Goal: Task Accomplishment & Management: Use online tool/utility

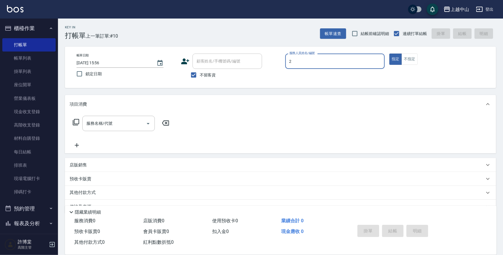
type input "Esme-2"
type button "true"
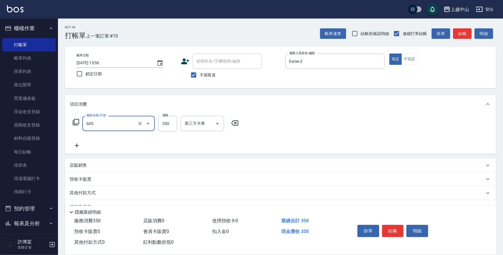
type input "洗髮 (女)(605)"
type input "400"
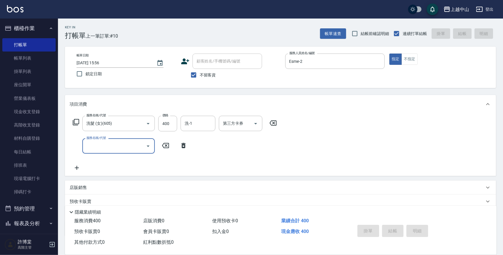
type input "[DATE] 17:42"
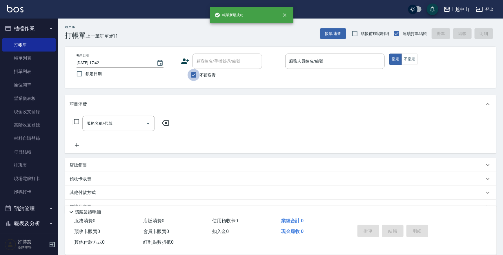
click at [192, 78] on input "不留客資" at bounding box center [193, 75] width 12 height 12
checkbox input "false"
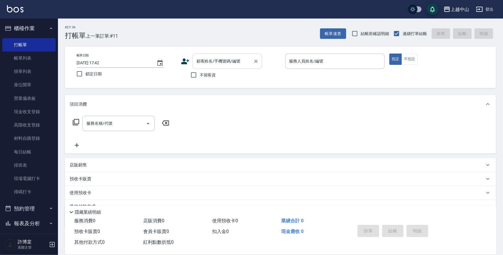
click at [202, 61] on div "顧客姓名/手機號碼/編號 顧客姓名/手機號碼/編號" at bounding box center [227, 61] width 70 height 15
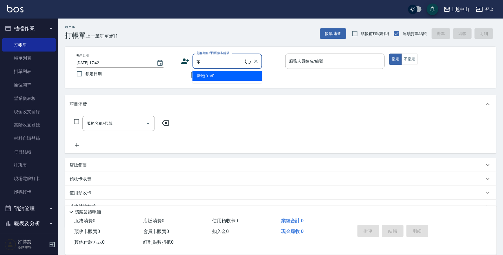
type input "t"
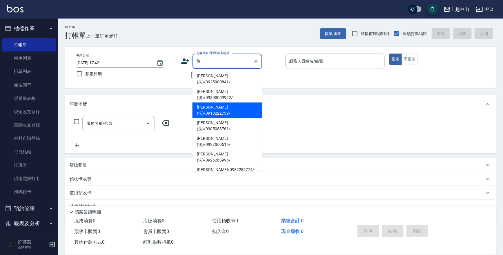
click at [209, 103] on li "[PERSON_NAME](洗)/0910222739/" at bounding box center [227, 111] width 70 height 16
type input "[PERSON_NAME](洗)/0910222739/"
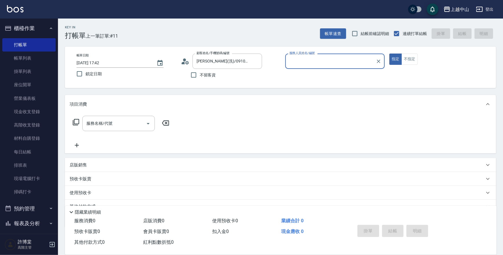
type input "Esme-2"
click at [389, 54] on button "指定" at bounding box center [395, 59] width 12 height 11
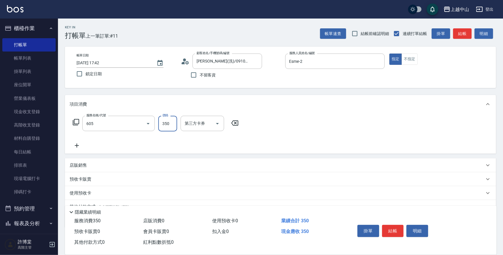
type input "洗髮 (女)(605)"
type input "薇慈-36"
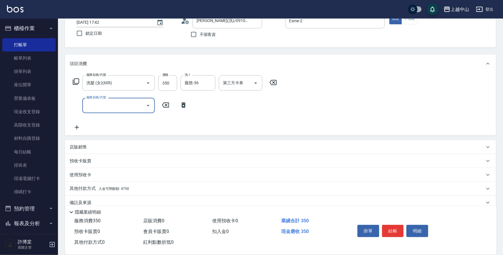
scroll to position [49, 0]
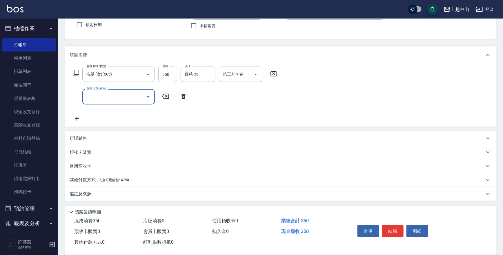
click at [119, 177] on p "其他付款方式 入金可用餘額: 4750" at bounding box center [99, 180] width 59 height 6
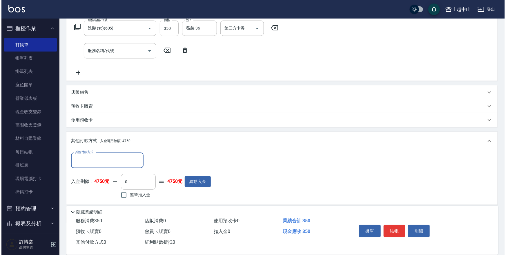
scroll to position [118, 0]
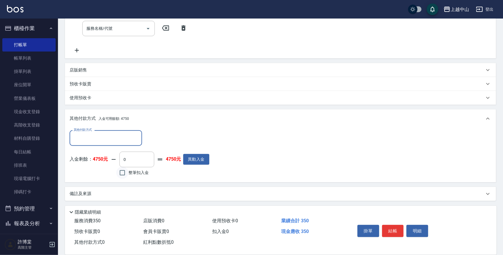
click at [126, 172] on input "整筆扣入金" at bounding box center [122, 173] width 12 height 12
checkbox input "true"
type input "350"
click at [420, 229] on button "明細" at bounding box center [417, 231] width 22 height 12
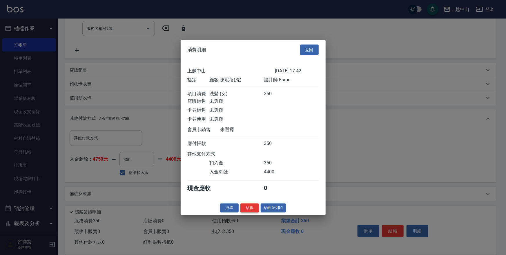
click at [247, 208] on button "結帳" at bounding box center [249, 208] width 19 height 9
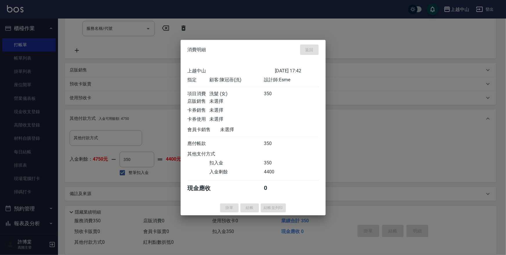
type input "[DATE] 17:43"
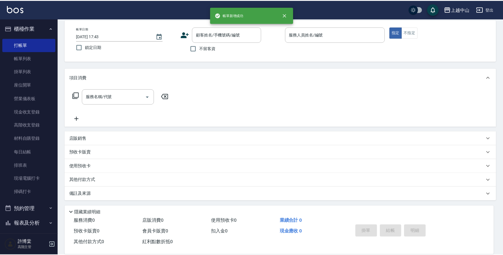
scroll to position [0, 0]
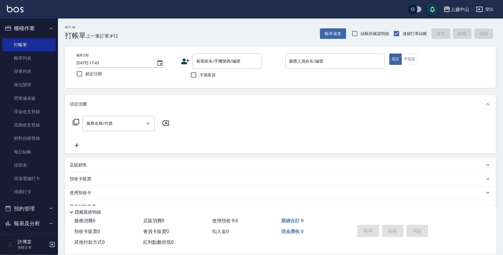
click at [196, 75] on input "不留客資" at bounding box center [193, 75] width 12 height 12
checkbox input "true"
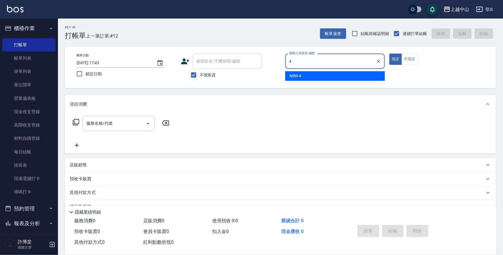
type input "NINI-4"
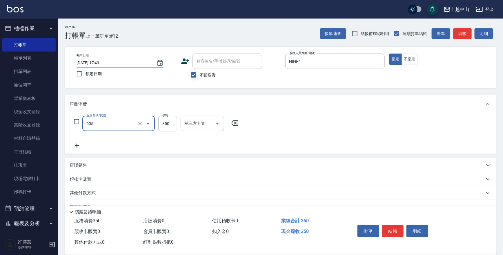
type input "洗髮 (女)(605)"
type input "299"
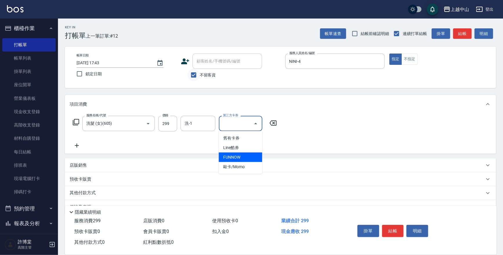
type input "FUNNOW"
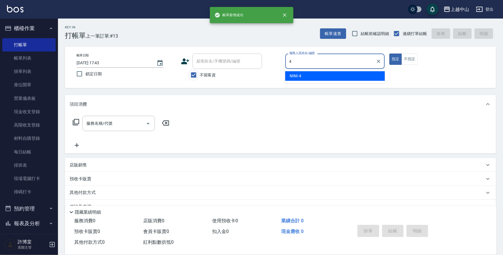
type input "NINI-4"
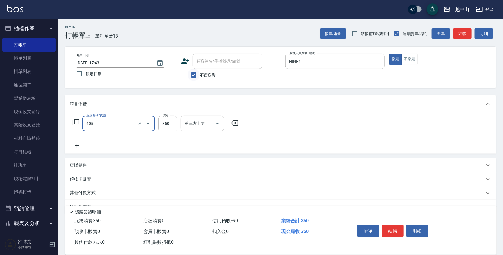
type input "洗髮 (女)(605)"
type input "400"
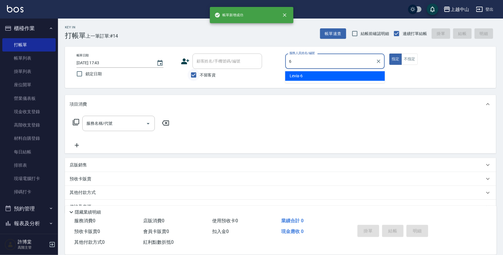
type input "Levia-6"
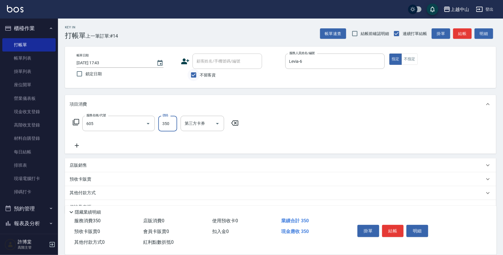
type input "洗髮 (女)(605)"
type input "500"
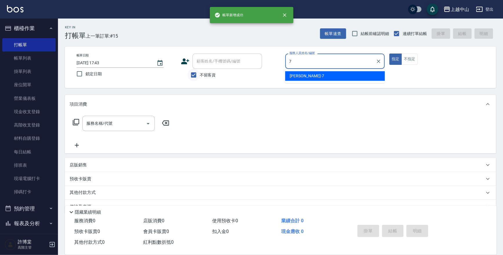
type input "[PERSON_NAME]-7"
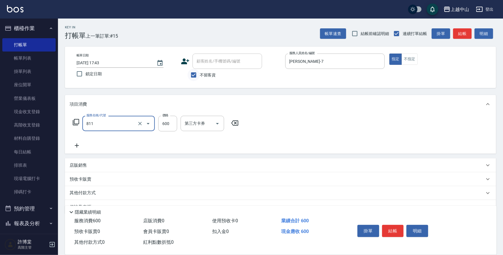
type input "洗+剪(811)"
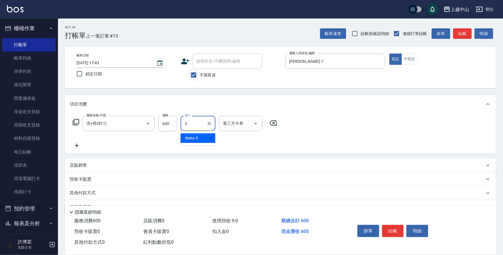
type input "Betty-3"
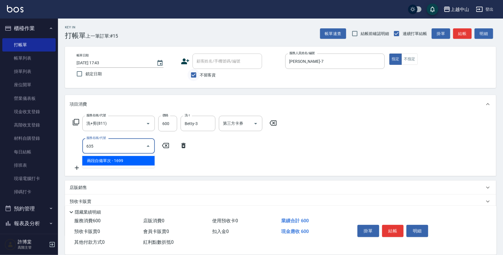
type input "兩段自備單次(635)"
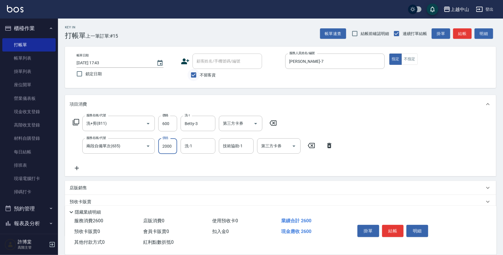
type input "2000"
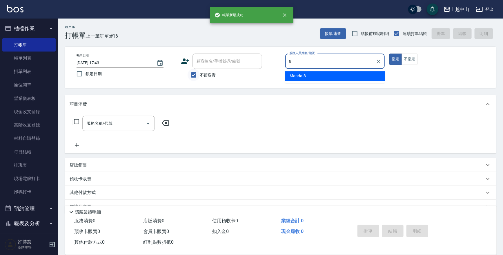
type input "Manda-8"
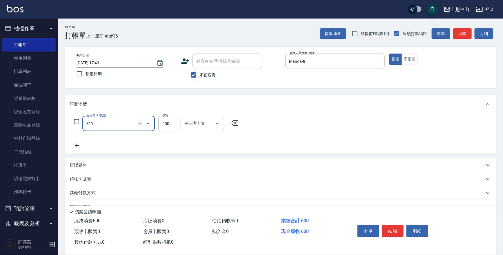
type input "洗+剪(811)"
type input "700"
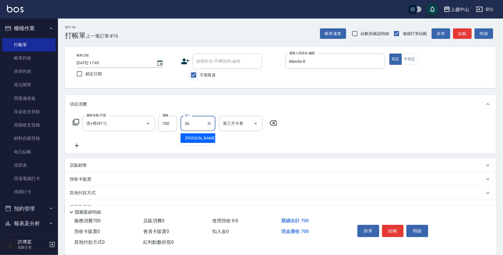
type input "薇慈-36"
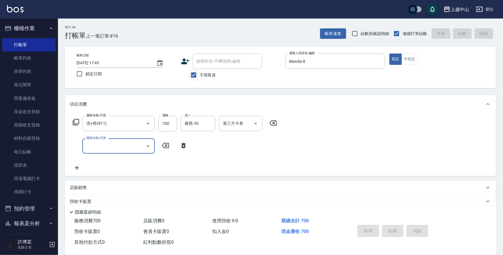
type input "[DATE] 17:44"
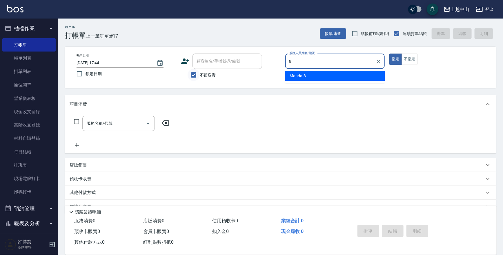
type input "Manda-8"
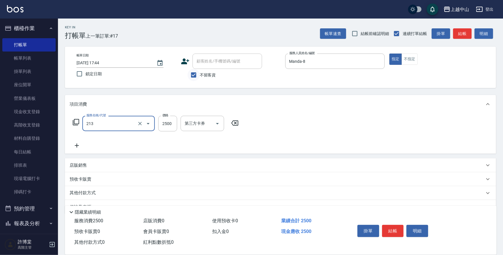
type input "溫朔燙髮2500(213)"
click at [139, 126] on icon "Clear" at bounding box center [140, 124] width 6 height 6
type input "4050"
type input "燙髮自備1500以上(222)"
type input "4050"
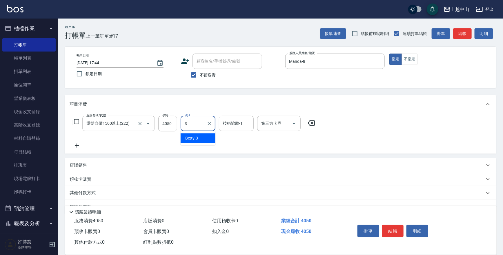
type input "Betty-3"
click at [207, 121] on icon "Clear" at bounding box center [209, 124] width 6 height 6
type input "[PERSON_NAME]-33"
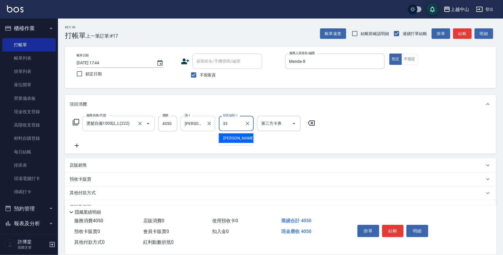
type input "[PERSON_NAME]-33"
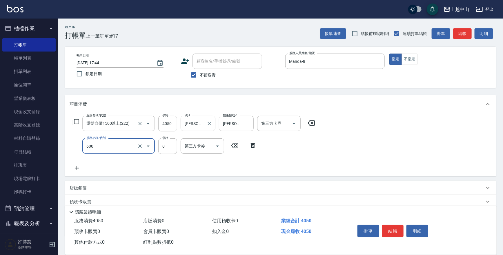
type input "洗髮(免費)(600)"
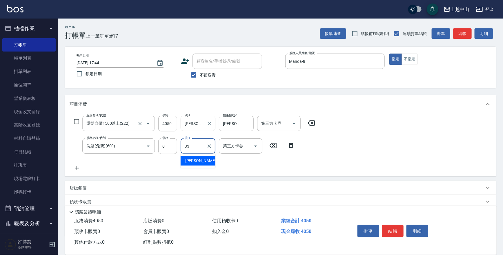
type input "[PERSON_NAME]-33"
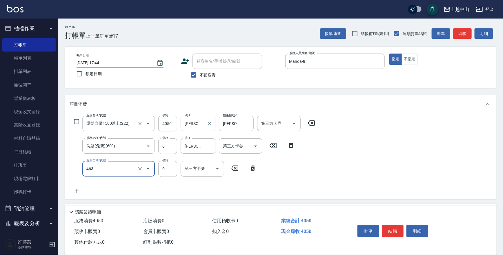
type input "護髮卡使用(463)"
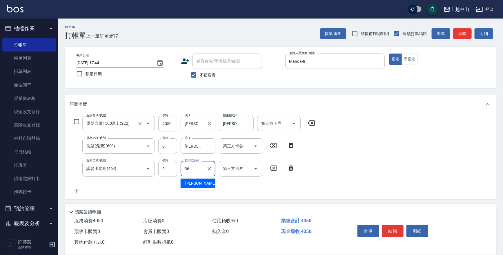
type input "薇慈-36"
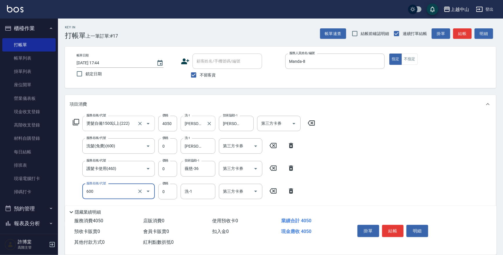
type input "洗髮(免費)(600)"
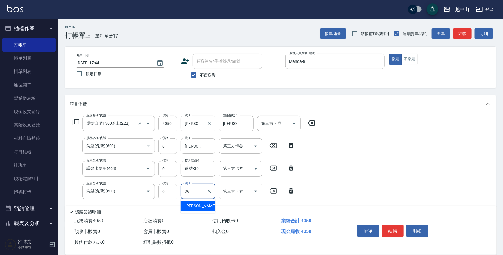
type input "薇慈-36"
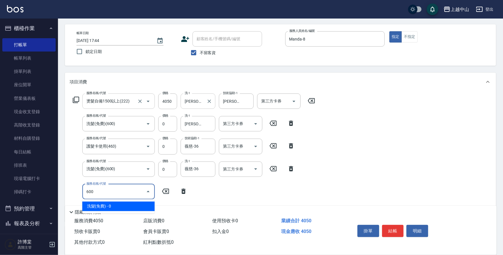
type input "洗髮(免費)(600)"
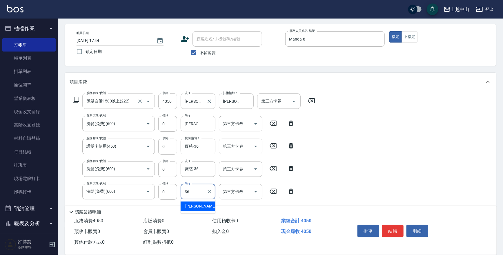
type input "薇慈-36"
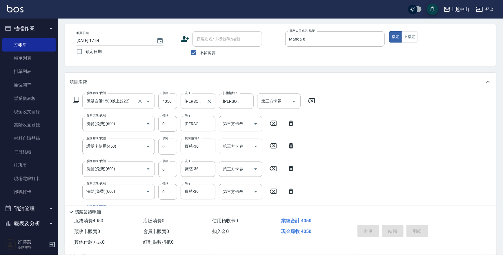
type input "[DATE] 17:45"
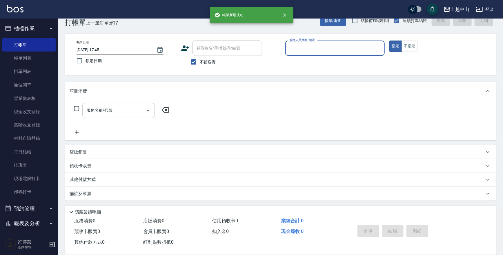
scroll to position [13, 0]
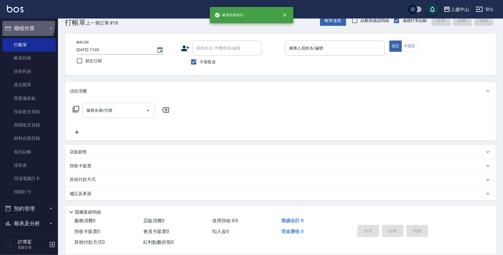
click at [21, 24] on button "櫃檯作業" at bounding box center [28, 28] width 53 height 15
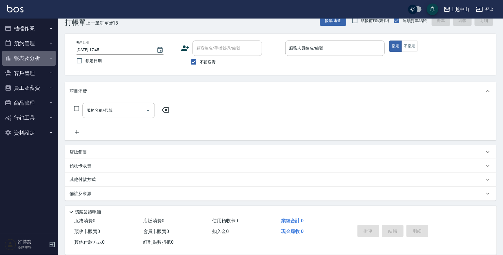
click at [30, 54] on button "報表及分析" at bounding box center [28, 58] width 53 height 15
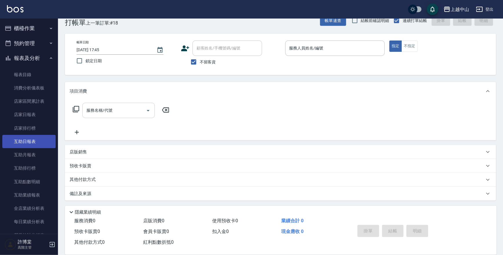
click at [36, 142] on link "互助日報表" at bounding box center [28, 141] width 53 height 13
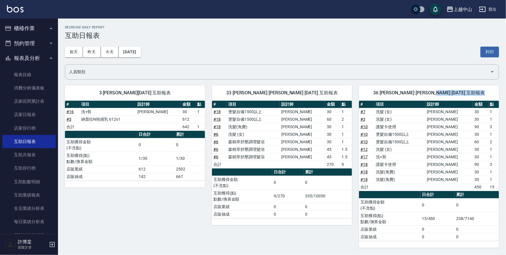
drag, startPoint x: 505, startPoint y: 96, endPoint x: 505, endPoint y: 113, distance: 17.7
click at [502, 113] on div "上越中山 [DATE] 互助日報表 列印時間： [DATE][PHONE_NUMBER]:45 Decrease Daily Report 互助日報表 [DA…" at bounding box center [282, 137] width 448 height 236
click at [377, 47] on div "[DATE] [DATE] [DATE] [DATE] 列印" at bounding box center [282, 52] width 434 height 25
click at [38, 56] on button "報表及分析" at bounding box center [28, 58] width 53 height 15
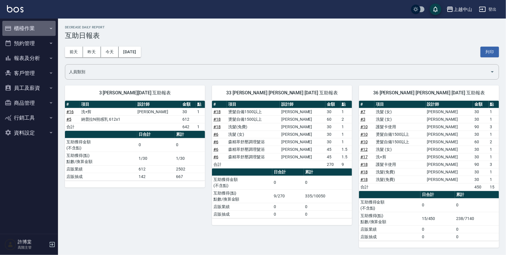
click at [37, 29] on button "櫃檯作業" at bounding box center [28, 28] width 53 height 15
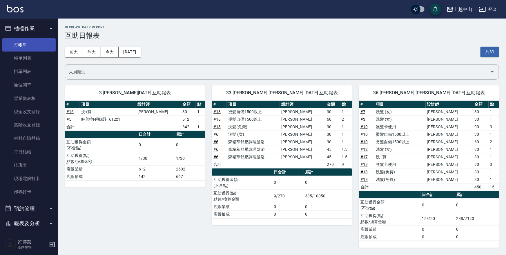
click at [32, 42] on link "打帳單" at bounding box center [28, 44] width 53 height 13
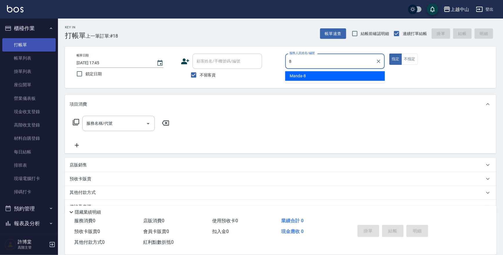
type input "Manda-8"
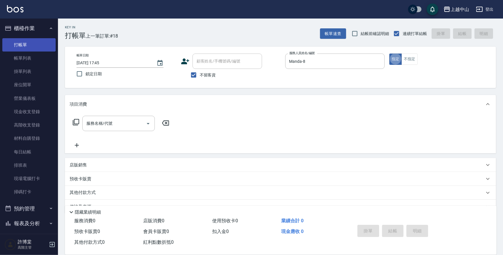
type button "true"
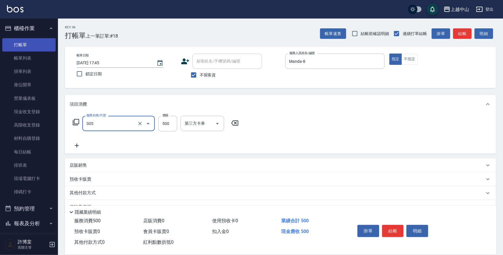
type input "剪髮(305)"
type input "300"
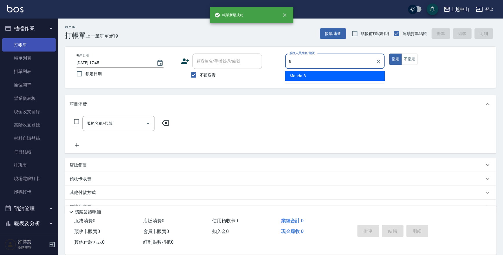
type input "Manda-8"
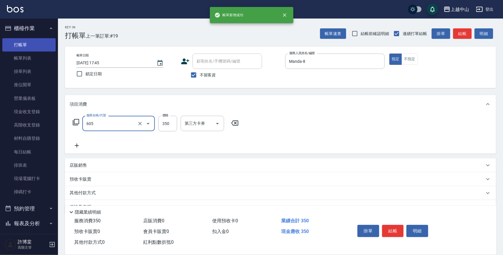
type input "洗髮 (女)(605)"
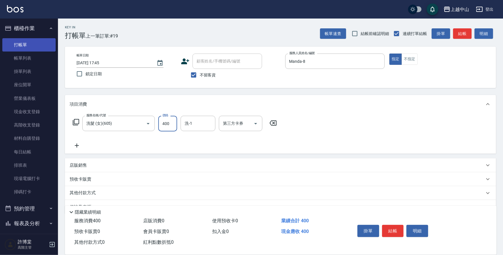
type input "400"
type input "Betty-3"
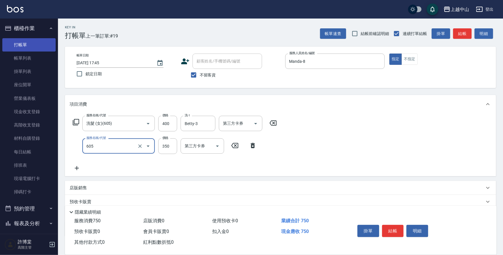
type input "洗髮 (女)(605)"
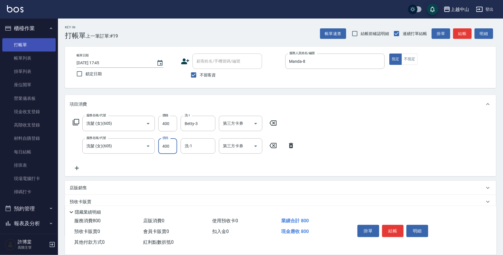
type input "400"
type input "薇慈-36"
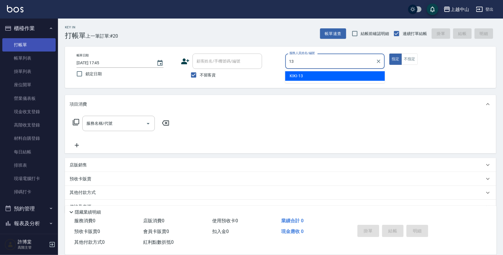
type input "KIKI-13"
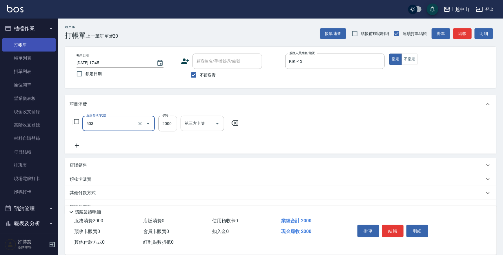
type input "染髮2000以下(503)"
type input "1280"
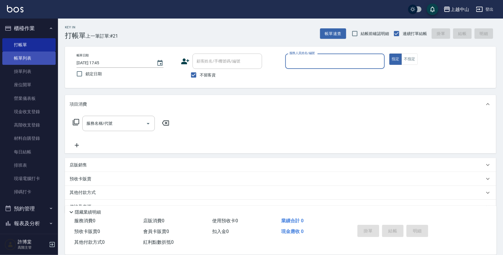
click at [34, 61] on link "帳單列表" at bounding box center [28, 58] width 53 height 13
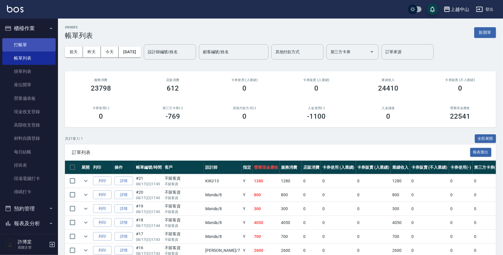
click at [23, 46] on link "打帳單" at bounding box center [28, 44] width 53 height 13
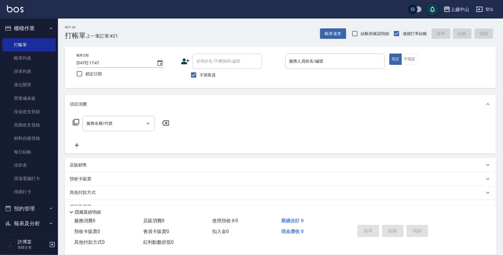
click at [423, 157] on div "項目消費 服務名稱/代號 服務名稱/代號 店販銷售 服務人員姓名/編號 服務人員姓名/編號 商品代號/名稱 商品代號/名稱 預收卡販賣 卡券名稱/代號 卡券名…" at bounding box center [280, 154] width 431 height 119
click at [339, 65] on input "服務人員姓名/編號" at bounding box center [335, 61] width 94 height 10
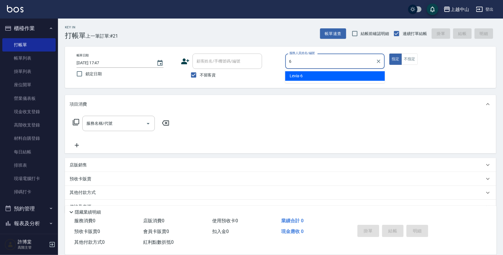
type input "Levia-6"
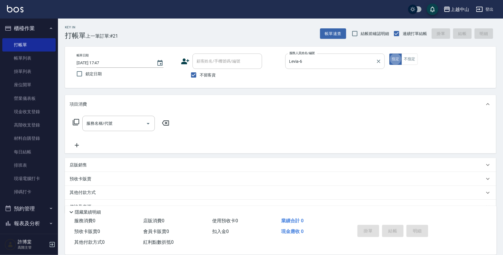
type button "true"
type input "1"
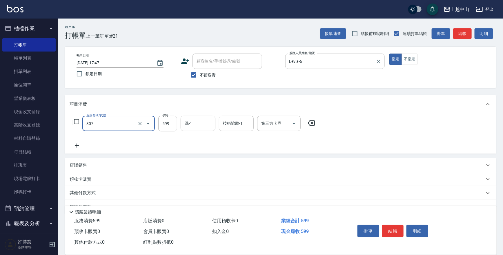
type input "森精萃角質調理髮浴(307)"
type input "650"
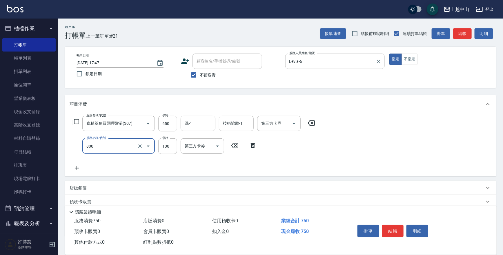
type input "梳髮(800)"
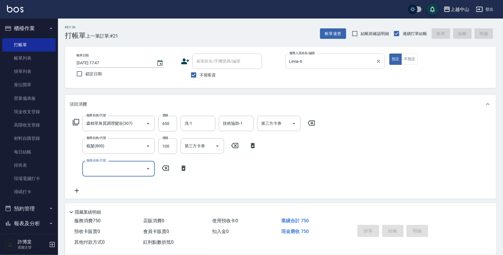
type input "[DATE] 19:02"
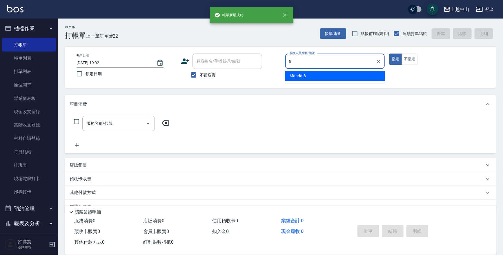
type input "Manda-8"
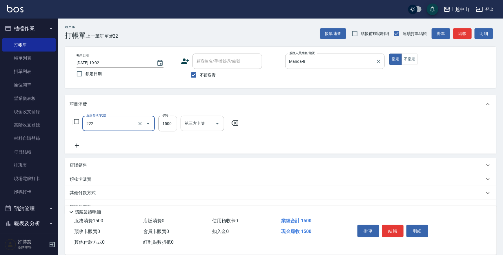
type input "燙髮自備1500以上(222)"
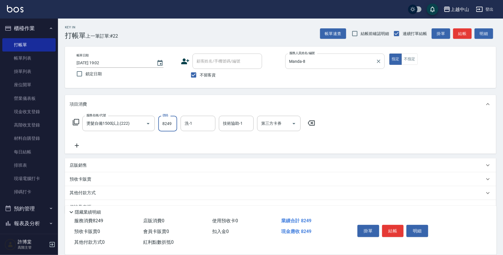
type input "8249"
type input "NINI-4"
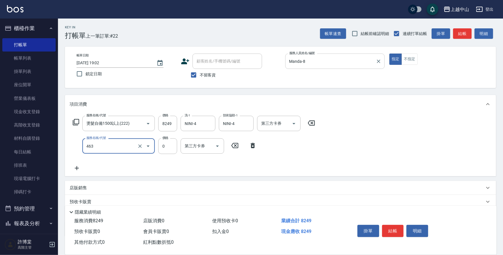
type input "護髮卡使用(463)"
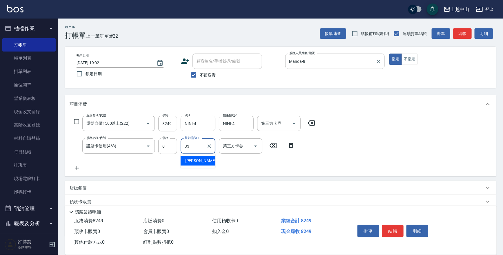
type input "[PERSON_NAME]-33"
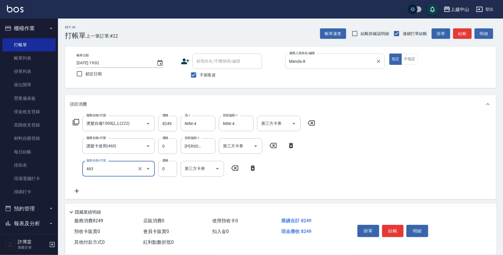
type input "護髮卡使用(463)"
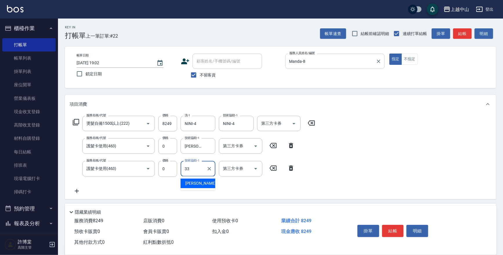
type input "[PERSON_NAME]-33"
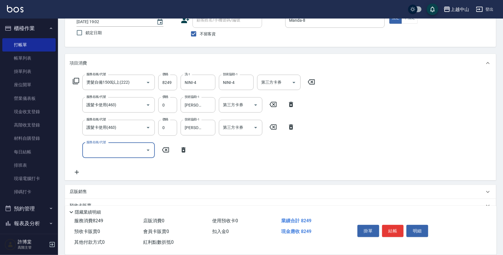
scroll to position [47, 0]
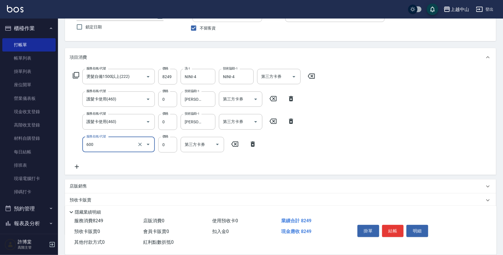
type input "洗髮(免費)(600)"
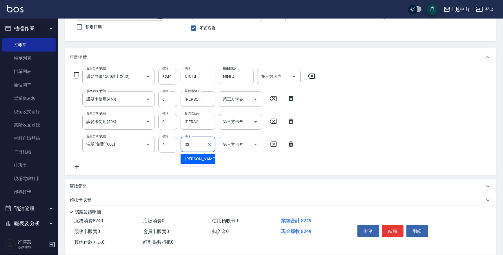
type input "[PERSON_NAME]-33"
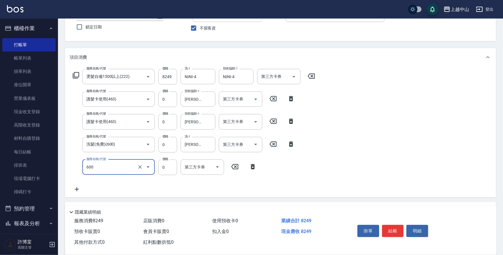
type input "洗髮(免費)(600)"
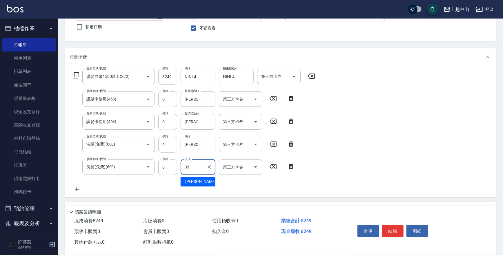
type input "[PERSON_NAME]-33"
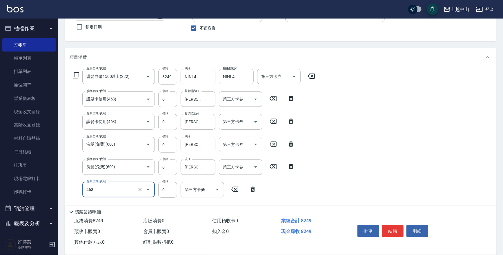
type input "護髮卡使用(463)"
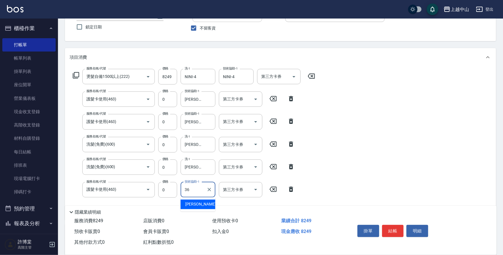
type input "薇慈-36"
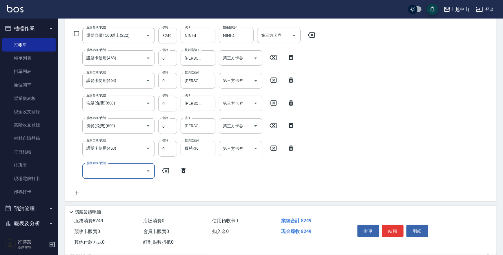
scroll to position [89, 0]
type input "洗髮(免費)(600)"
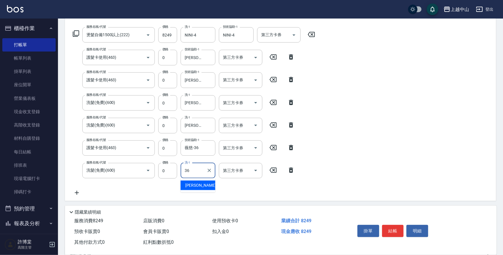
type input "薇慈-36"
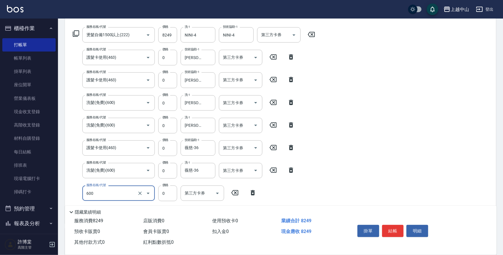
type input "洗髮(免費)(600)"
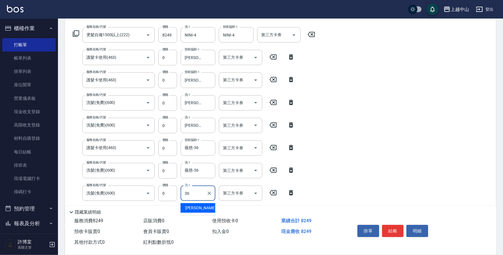
type input "薇慈-36"
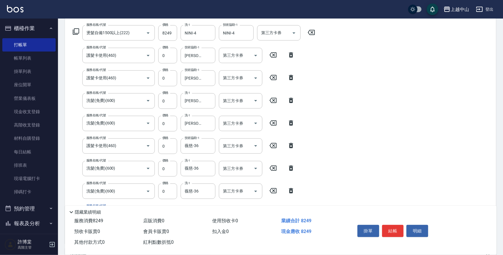
scroll to position [91, 0]
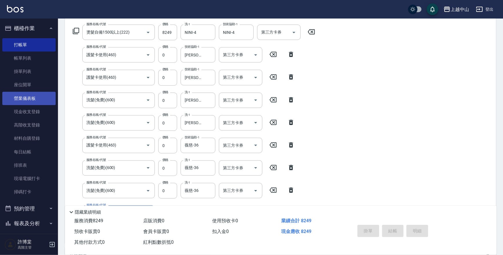
type input "[DATE] 19:04"
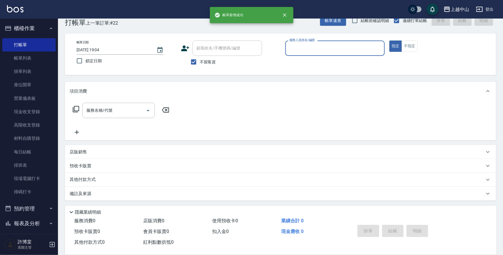
scroll to position [13, 0]
click at [32, 31] on button "櫃檯作業" at bounding box center [28, 28] width 53 height 15
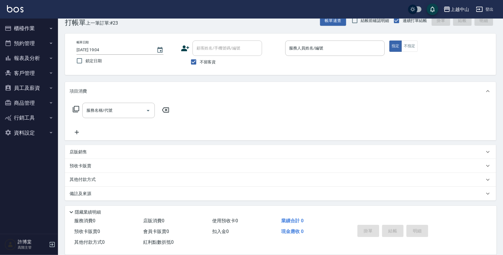
click at [32, 58] on button "報表及分析" at bounding box center [28, 58] width 53 height 15
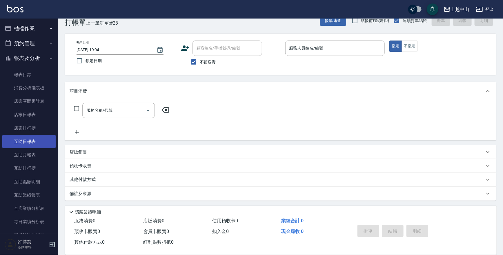
click at [28, 138] on link "互助日報表" at bounding box center [28, 141] width 53 height 13
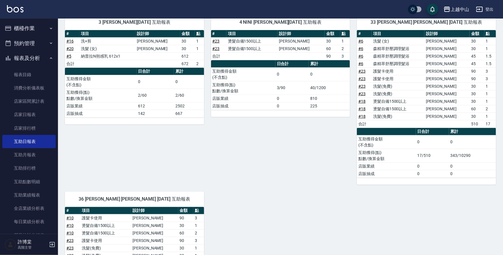
scroll to position [67, 0]
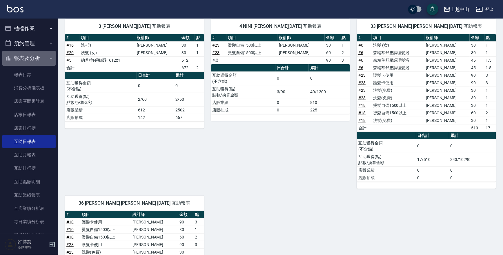
click at [35, 56] on button "報表及分析" at bounding box center [28, 58] width 53 height 15
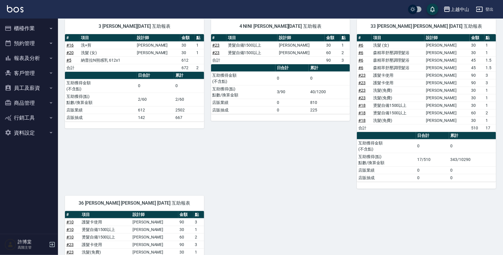
click at [22, 29] on button "櫃檯作業" at bounding box center [28, 28] width 53 height 15
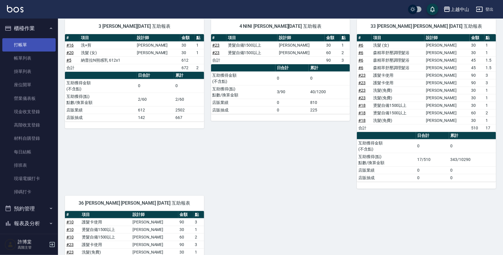
click at [23, 42] on link "打帳單" at bounding box center [28, 44] width 53 height 13
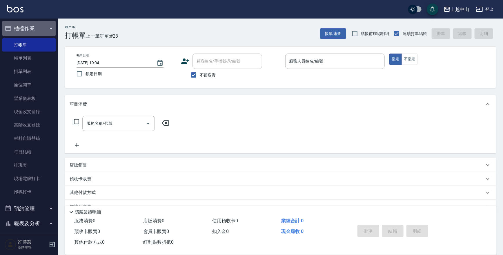
click at [43, 28] on button "櫃檯作業" at bounding box center [28, 28] width 53 height 15
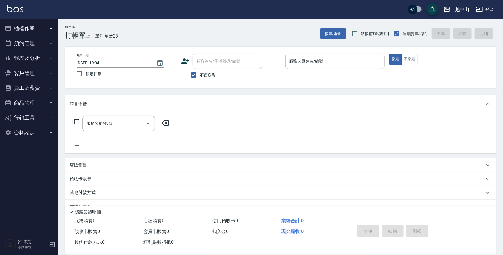
click at [41, 55] on button "報表及分析" at bounding box center [28, 58] width 53 height 15
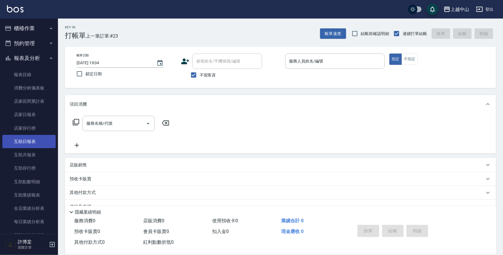
click at [32, 141] on link "互助日報表" at bounding box center [28, 141] width 53 height 13
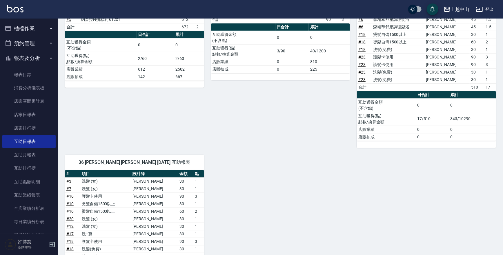
scroll to position [50, 0]
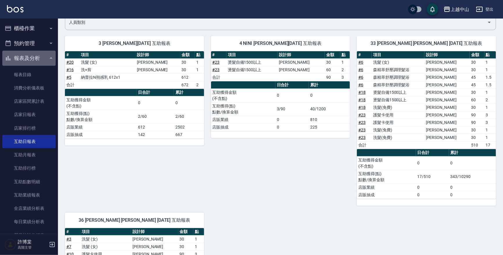
click at [39, 57] on button "報表及分析" at bounding box center [28, 58] width 53 height 15
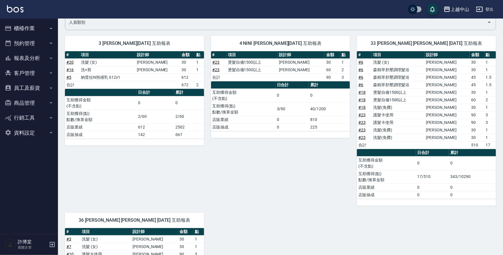
click at [12, 26] on button "櫃檯作業" at bounding box center [28, 28] width 53 height 15
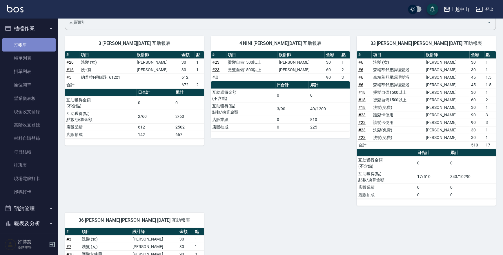
click at [29, 43] on link "打帳單" at bounding box center [28, 44] width 53 height 13
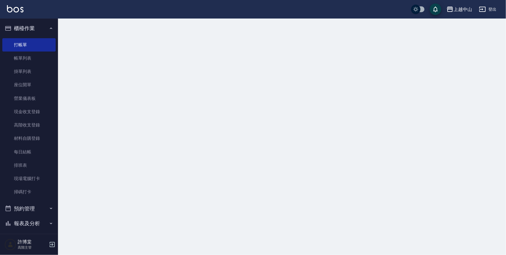
click at [30, 28] on button "櫃檯作業" at bounding box center [28, 28] width 53 height 15
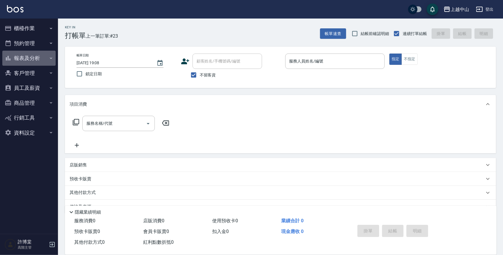
click at [34, 58] on button "報表及分析" at bounding box center [28, 58] width 53 height 15
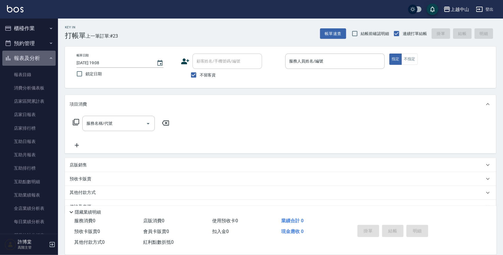
click at [34, 58] on button "報表及分析" at bounding box center [28, 58] width 53 height 15
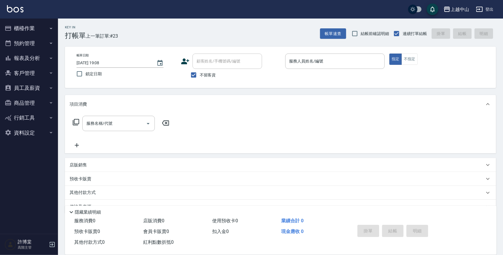
click at [37, 57] on button "報表及分析" at bounding box center [28, 58] width 53 height 15
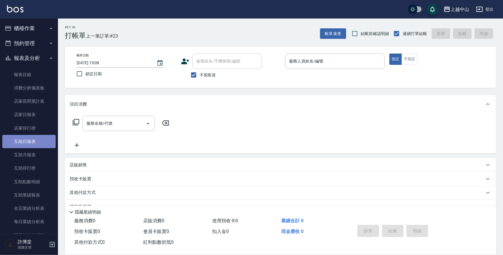
click at [37, 147] on link "互助日報表" at bounding box center [28, 141] width 53 height 13
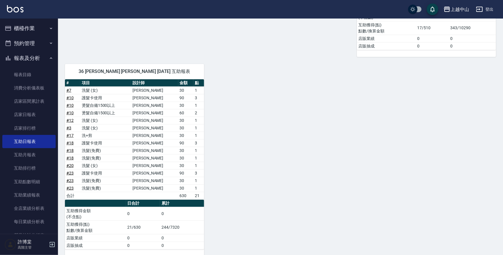
scroll to position [205, 0]
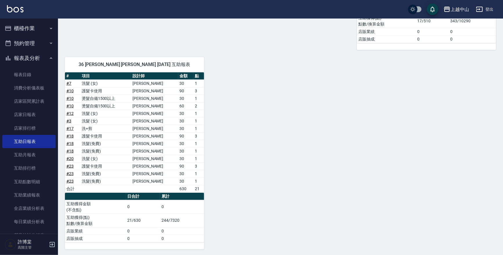
click at [341, 162] on div "3 [PERSON_NAME][DATE] 互助報表 # 項目 設計師 金額 點 # 16 洗+剪 [PERSON_NAME] 30 1 # 20 洗髮 (女…" at bounding box center [277, 61] width 438 height 377
click at [49, 58] on icon "button" at bounding box center [51, 58] width 5 height 5
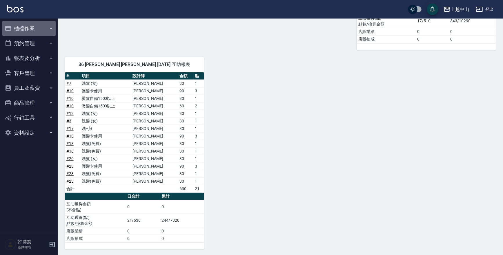
click at [41, 22] on button "櫃檯作業" at bounding box center [28, 28] width 53 height 15
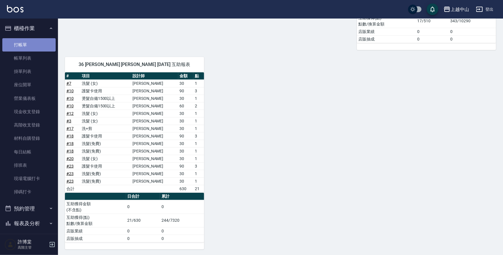
click at [39, 41] on link "打帳單" at bounding box center [28, 44] width 53 height 13
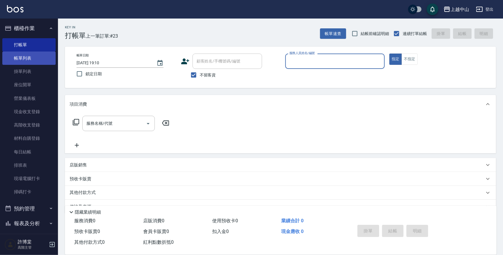
click at [19, 61] on link "帳單列表" at bounding box center [28, 58] width 53 height 13
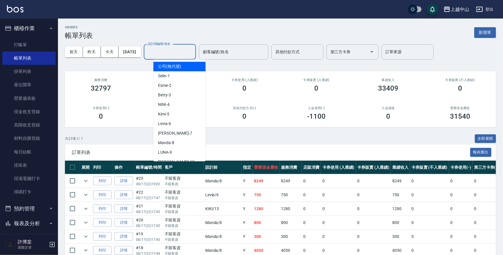
click at [188, 52] on input "設計師編號/姓名" at bounding box center [169, 52] width 47 height 10
click at [181, 143] on div "Manda -8" at bounding box center [179, 143] width 52 height 10
type input "Manda-8"
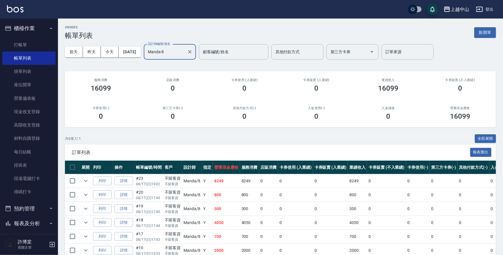
click at [179, 137] on div "共 6 筆, 1 / 1 全部展開" at bounding box center [280, 138] width 431 height 9
click at [21, 45] on link "打帳單" at bounding box center [28, 44] width 53 height 13
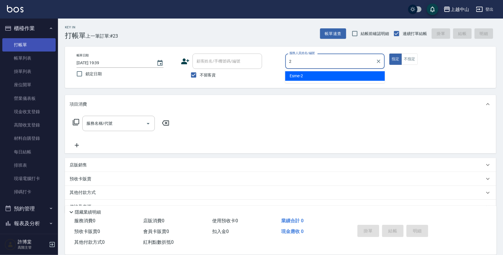
type input "2"
type button "true"
type input "Esme-2"
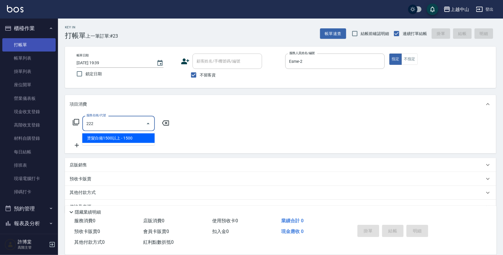
type input "燙髮自備1500以上(222)"
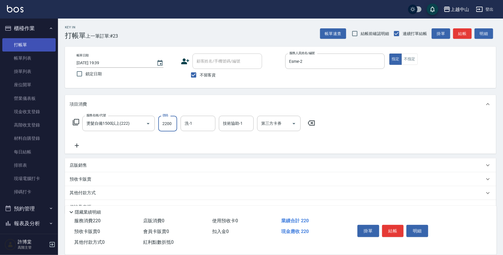
type input "2200"
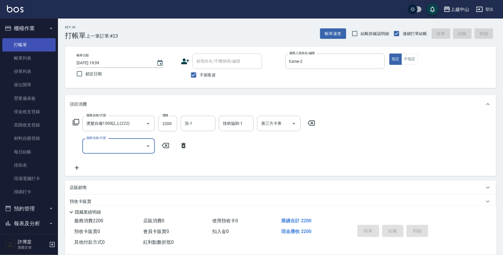
type input "[DATE] 19:52"
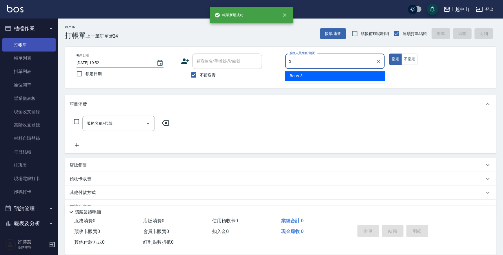
type input "Betty-3"
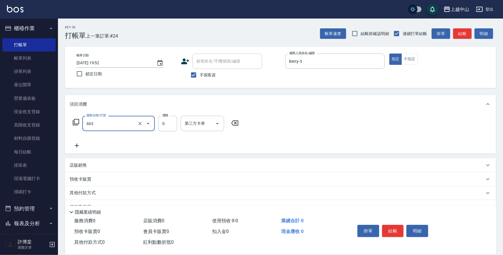
type input "護髮卡使用(463)"
click at [272, 122] on icon at bounding box center [273, 123] width 14 height 7
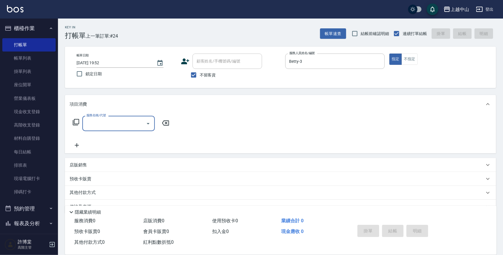
click at [103, 122] on input "服務名稱/代號" at bounding box center [114, 124] width 59 height 10
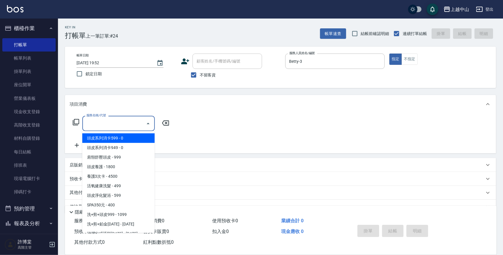
click at [76, 120] on icon at bounding box center [75, 122] width 7 height 7
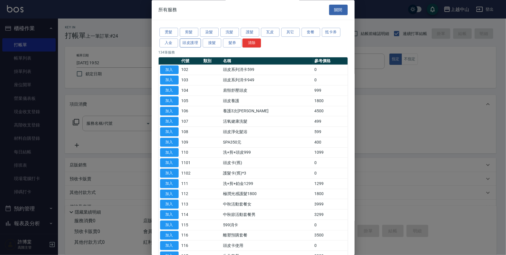
click at [185, 43] on button "頭皮護理" at bounding box center [190, 43] width 21 height 9
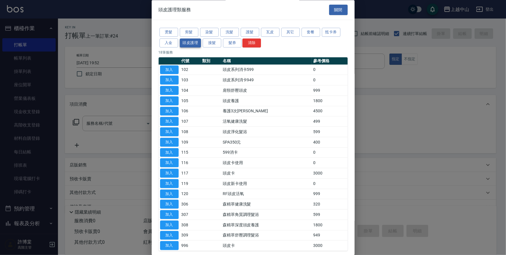
click at [193, 44] on button "頭皮護理" at bounding box center [190, 43] width 21 height 9
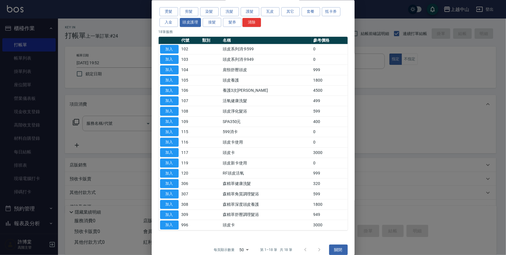
scroll to position [27, 0]
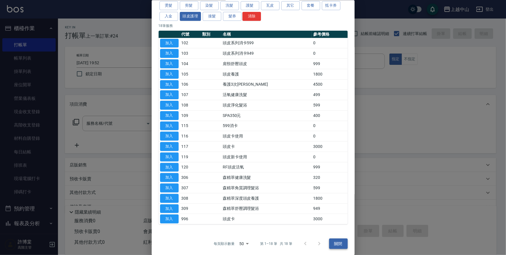
click at [336, 242] on button "關閉" at bounding box center [338, 243] width 19 height 11
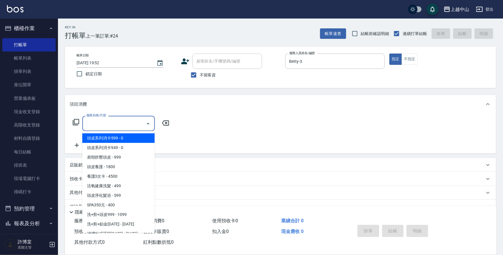
click at [133, 126] on input "服務名稱/代號" at bounding box center [114, 124] width 59 height 10
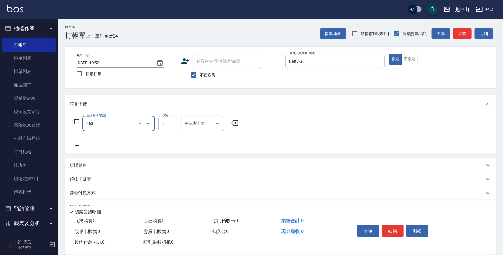
type input "護髮卡使用(463)"
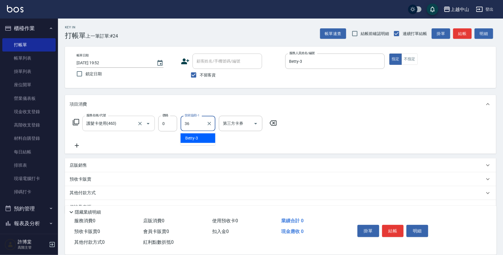
type input "薇慈-36"
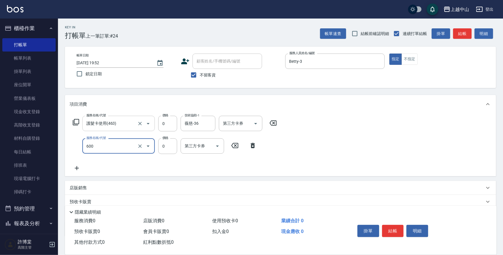
type input "洗髮(免費)(600)"
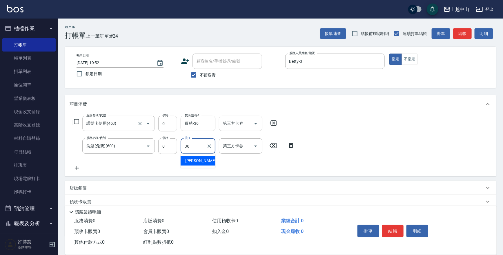
type input "薇慈-36"
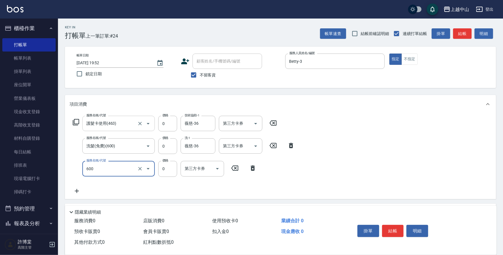
type input "洗髮(免費)(600)"
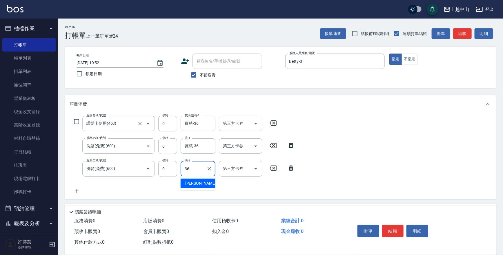
type input "薇慈-36"
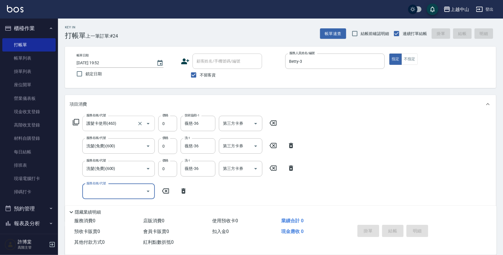
type input "[DATE] 19:53"
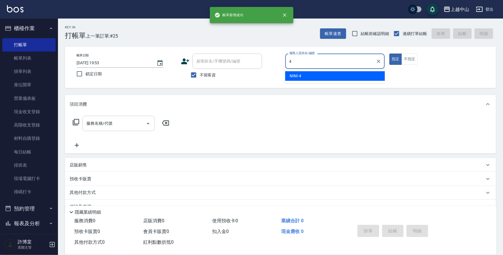
type input "NINI-4"
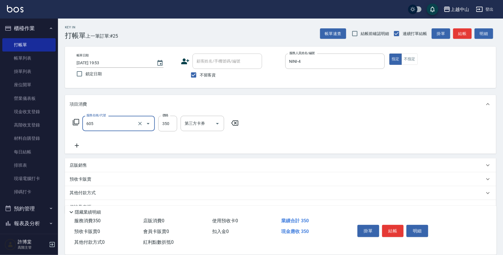
type input "洗髮 (女)(605)"
type input "400"
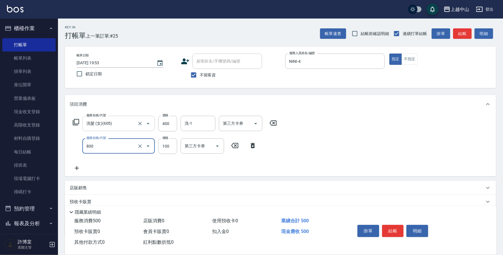
type input "梳髮(800)"
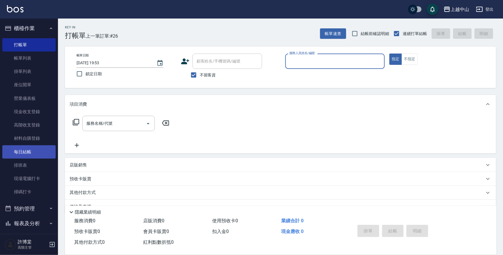
click at [40, 149] on link "每日結帳" at bounding box center [28, 151] width 53 height 13
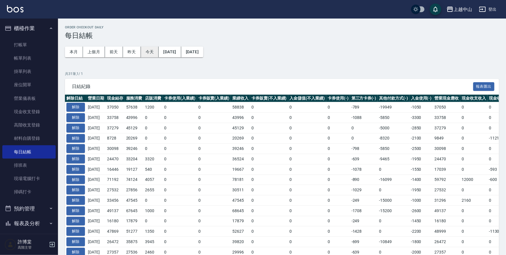
click at [151, 53] on button "今天" at bounding box center [150, 52] width 18 height 11
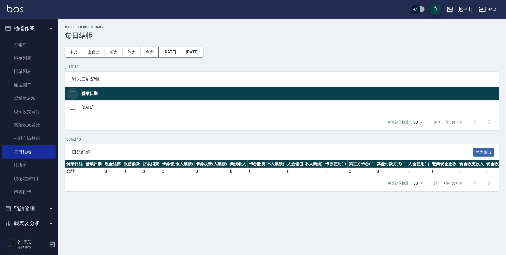
click at [76, 91] on input "checkbox" at bounding box center [72, 94] width 12 height 12
checkbox input "true"
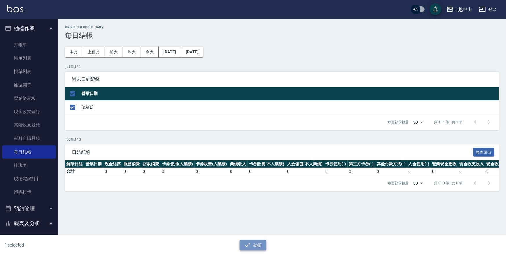
click at [257, 245] on button "結帳" at bounding box center [252, 245] width 27 height 11
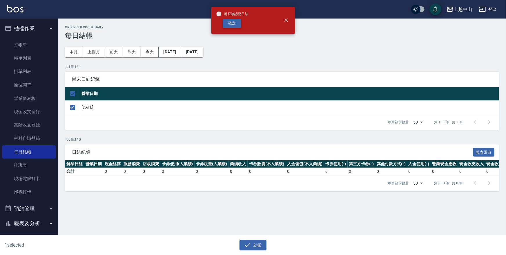
click at [231, 21] on button "確定" at bounding box center [232, 23] width 19 height 9
checkbox input "false"
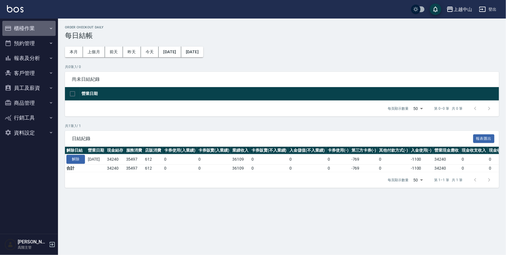
click at [39, 30] on button "櫃檯作業" at bounding box center [28, 28] width 53 height 15
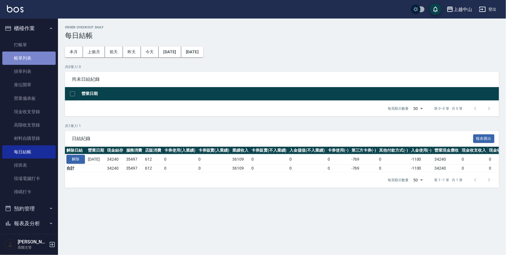
click at [32, 56] on link "帳單列表" at bounding box center [28, 58] width 53 height 13
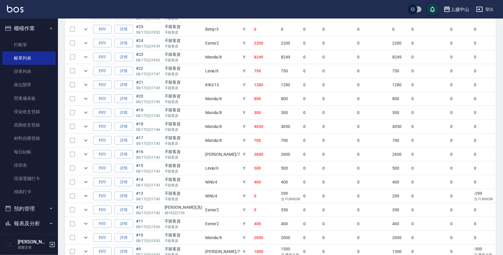
scroll to position [26, 0]
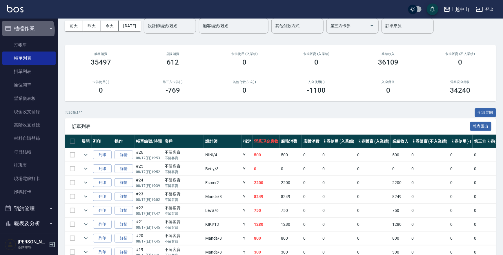
click at [27, 30] on button "櫃檯作業" at bounding box center [28, 28] width 53 height 15
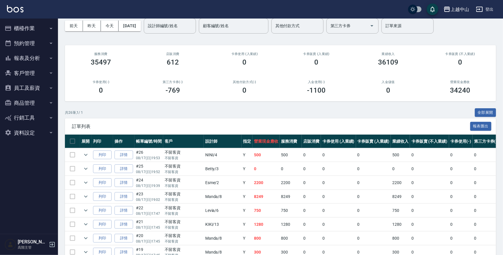
click at [26, 54] on button "報表及分析" at bounding box center [28, 58] width 53 height 15
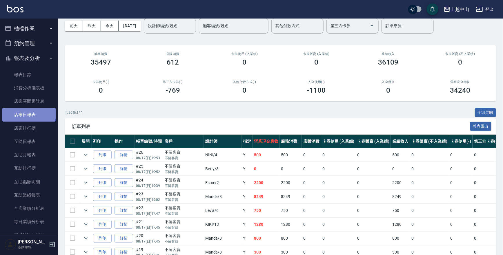
click at [28, 113] on link "店家日報表" at bounding box center [28, 114] width 53 height 13
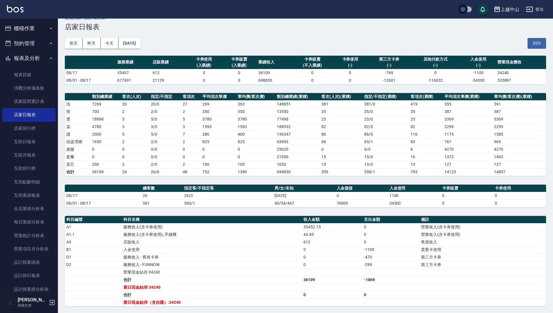
scroll to position [7, 0]
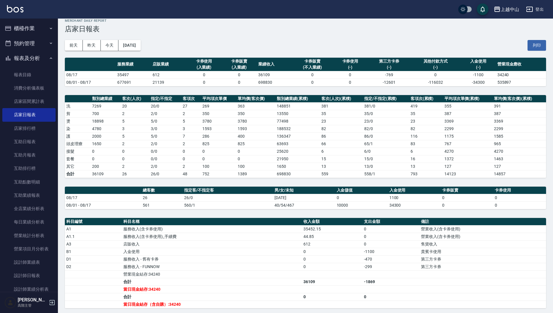
click at [2, 108] on link "店家日報表" at bounding box center [28, 114] width 53 height 13
click at [34, 255] on link "設計師日報表" at bounding box center [28, 275] width 53 height 13
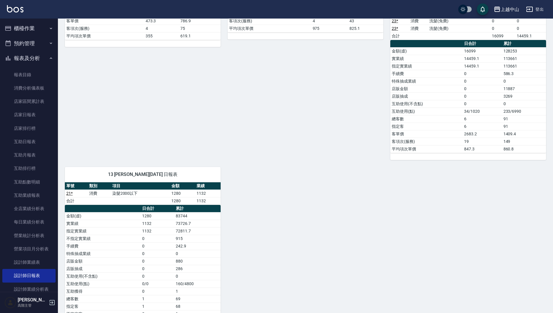
scroll to position [472, 0]
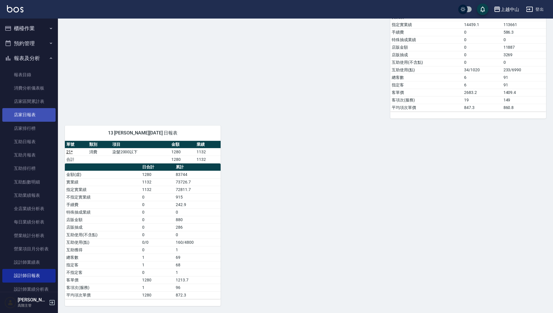
click at [30, 114] on link "店家日報表" at bounding box center [28, 114] width 53 height 13
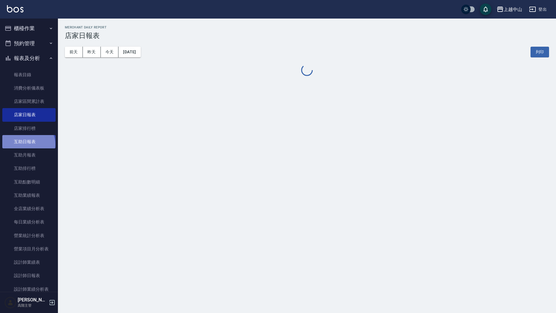
click at [28, 144] on link "互助日報表" at bounding box center [28, 141] width 53 height 13
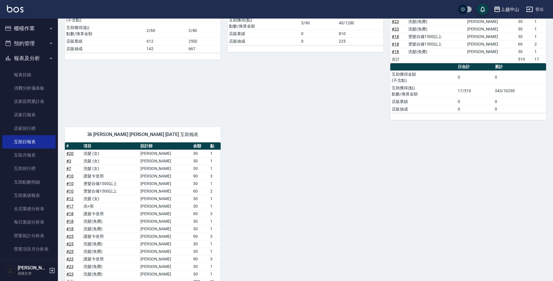
scroll to position [55, 0]
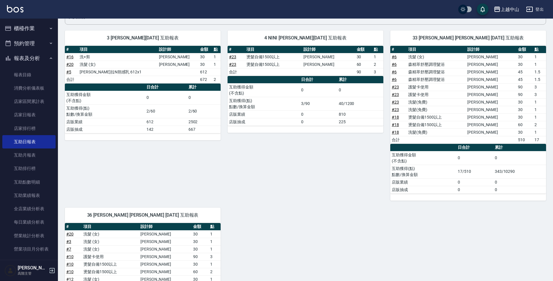
drag, startPoint x: 549, startPoint y: 100, endPoint x: 550, endPoint y: 80, distance: 20.0
click at [505, 80] on div "上越中山 2025-08-17 互助日報表 列印時間： 2025-08-17-20:05 Decrease Daily Report 互助日報表 前天 昨天 …" at bounding box center [305, 196] width 495 height 466
click at [36, 61] on button "報表及分析" at bounding box center [28, 58] width 53 height 15
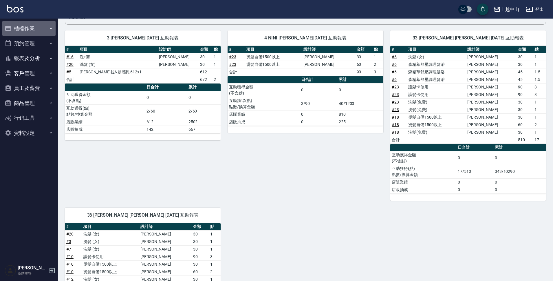
click at [30, 31] on button "櫃檯作業" at bounding box center [28, 28] width 53 height 15
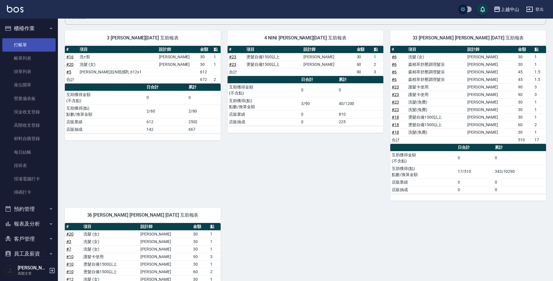
drag, startPoint x: 26, startPoint y: 57, endPoint x: 37, endPoint y: 41, distance: 18.7
click at [26, 57] on link "帳單列表" at bounding box center [28, 58] width 53 height 13
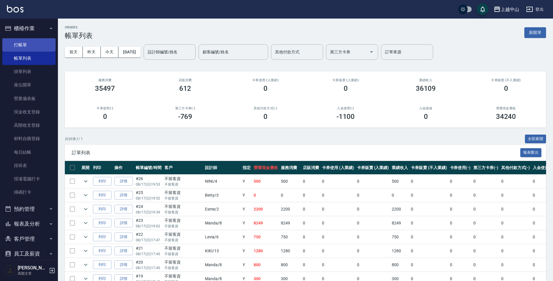
click at [29, 40] on link "打帳單" at bounding box center [28, 44] width 53 height 13
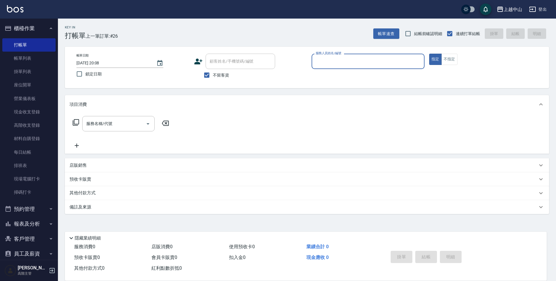
click at [99, 166] on div "店販銷售" at bounding box center [304, 165] width 468 height 6
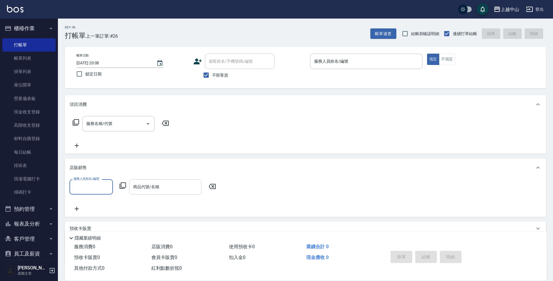
click at [154, 182] on input "商品代號/名稱" at bounding box center [165, 187] width 67 height 10
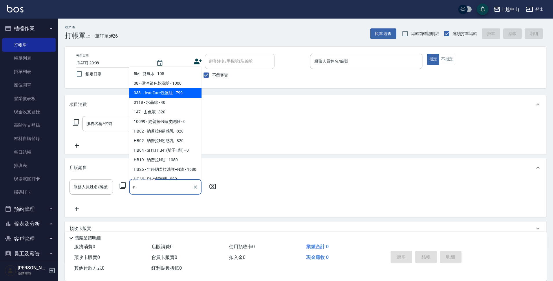
type input "n"
click at [161, 33] on div "Key In 打帳單 上一筆訂單:#26 帳單速查 結帳前確認明細 連續打單結帳 掛單 結帳 明細" at bounding box center [302, 29] width 489 height 21
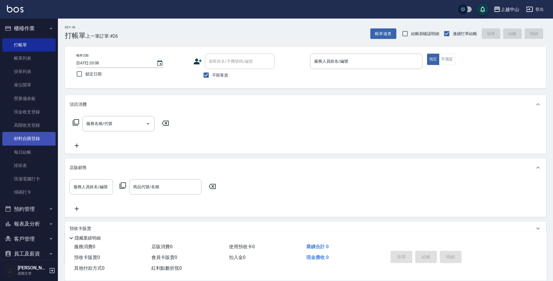
click at [32, 145] on link "材料自購登錄" at bounding box center [28, 138] width 53 height 13
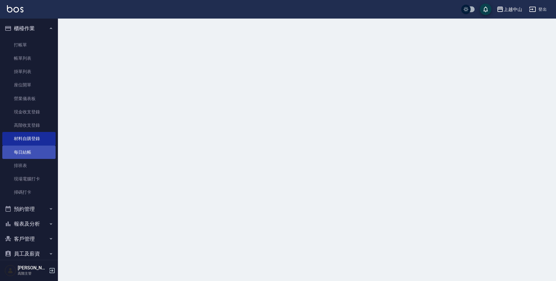
click at [30, 156] on link "每日結帳" at bounding box center [28, 151] width 53 height 13
